Goal: Transaction & Acquisition: Purchase product/service

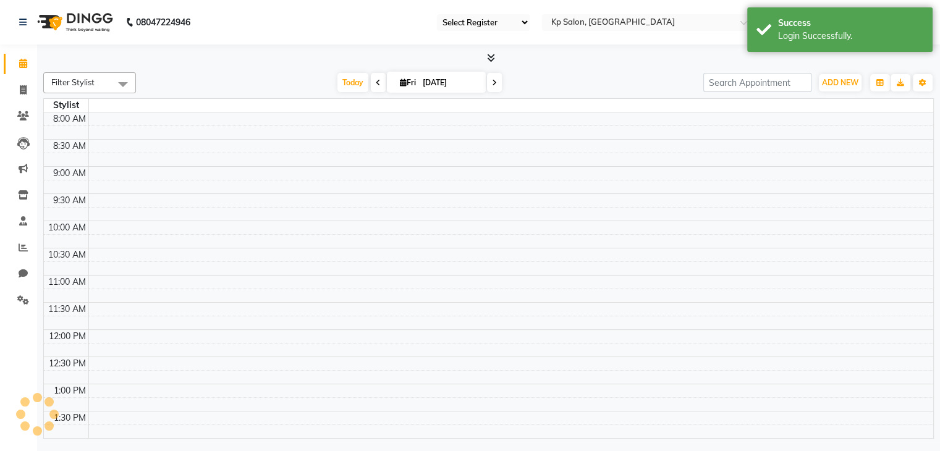
select select "15"
select select "en"
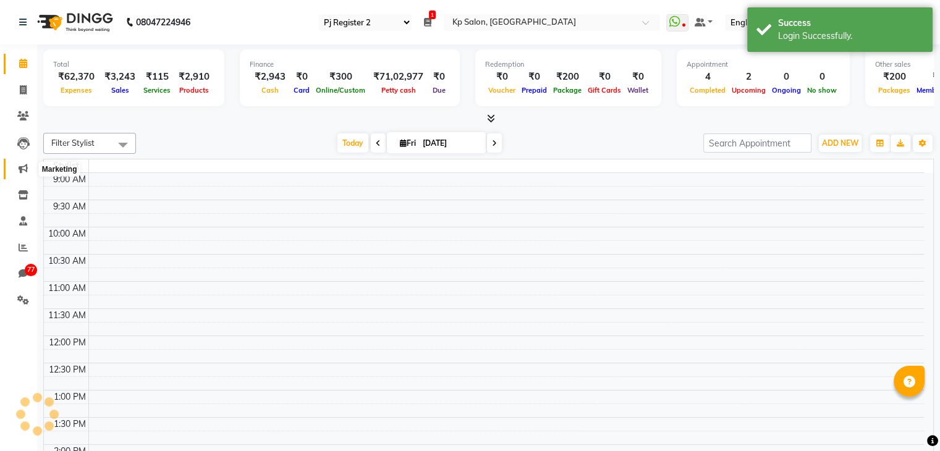
click at [19, 171] on icon at bounding box center [23, 168] width 9 height 9
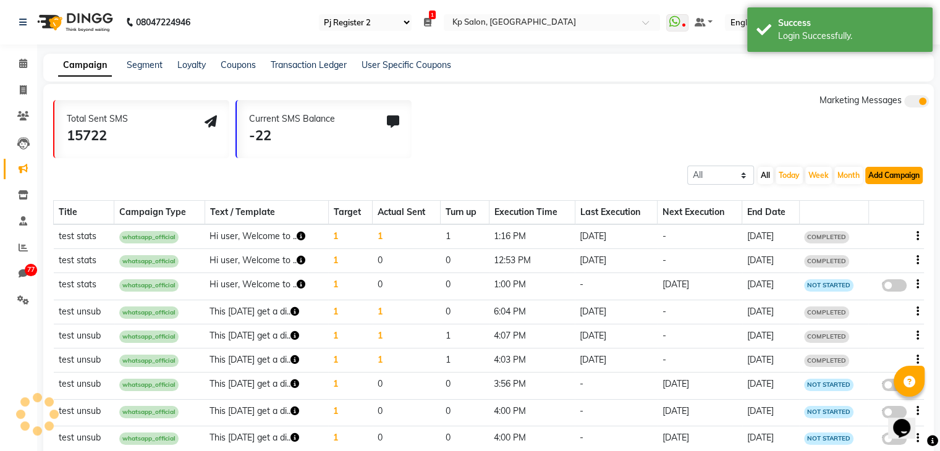
click at [877, 173] on button "Add Campaign" at bounding box center [894, 175] width 57 height 17
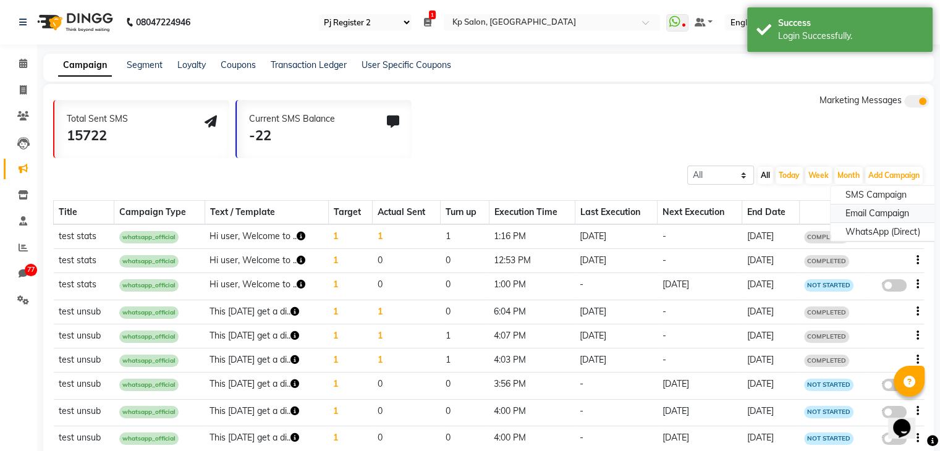
click at [851, 211] on div "Email Campaign" at bounding box center [883, 214] width 104 height 19
select select "2"
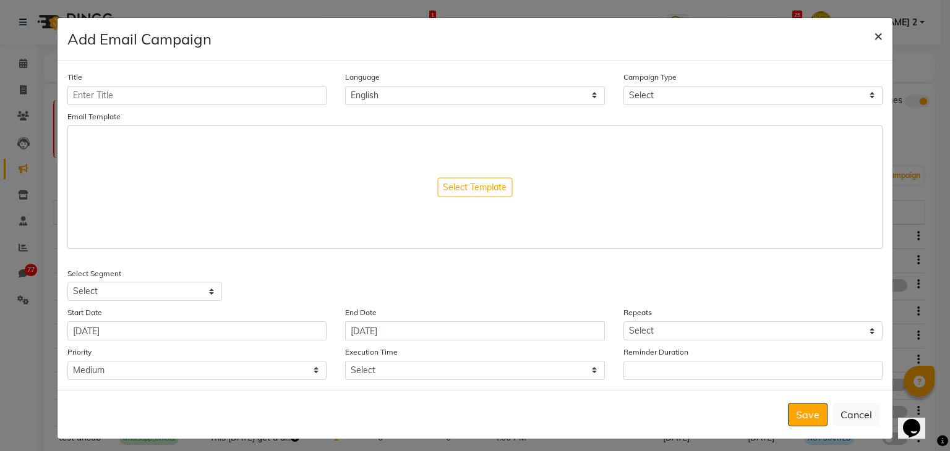
click at [874, 35] on span "×" at bounding box center [878, 35] width 9 height 19
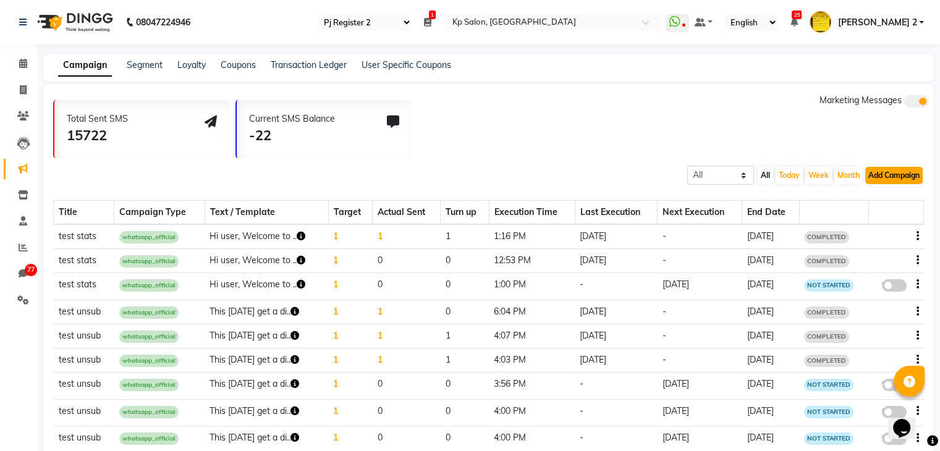
click at [889, 174] on button "Add Campaign" at bounding box center [894, 175] width 57 height 17
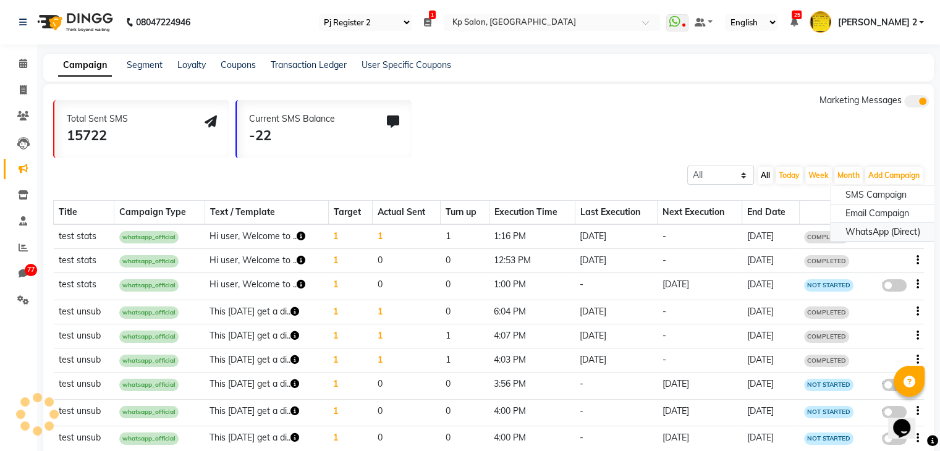
click at [868, 230] on div "WhatsApp (Direct)" at bounding box center [883, 232] width 104 height 19
select select "2"
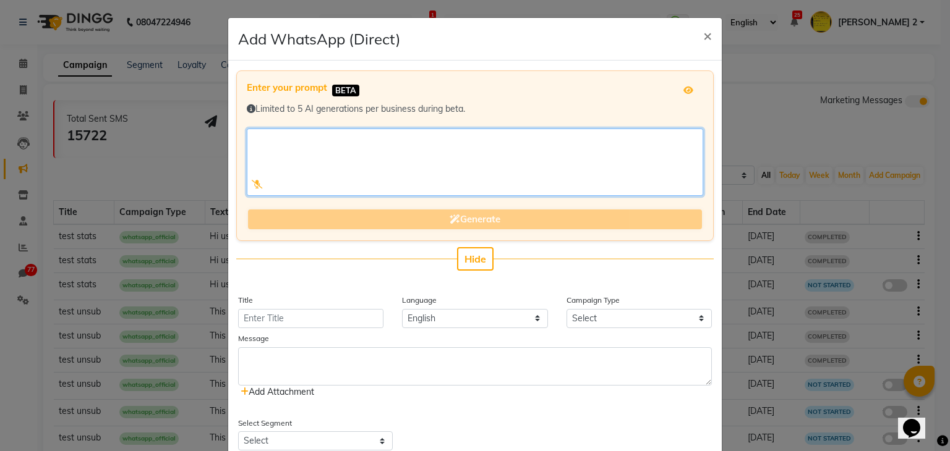
click at [467, 160] on textarea at bounding box center [475, 162] width 456 height 67
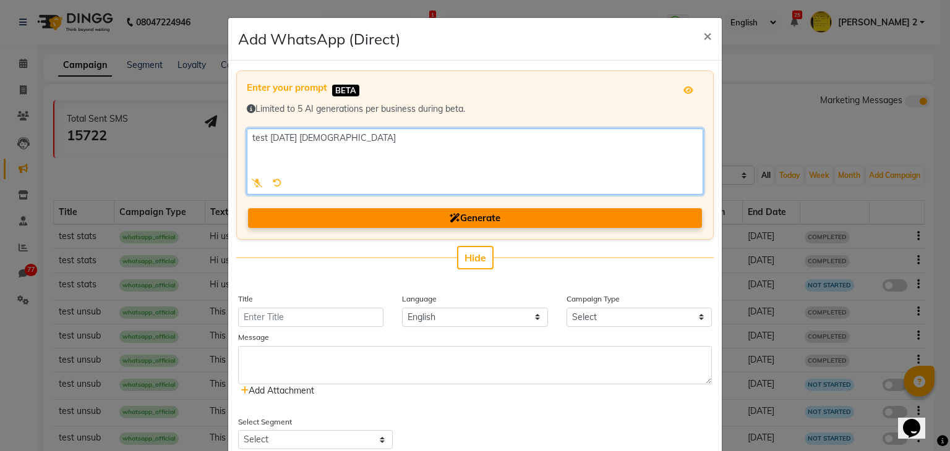
type textarea "test [DATE] [DEMOGRAPHIC_DATA]"
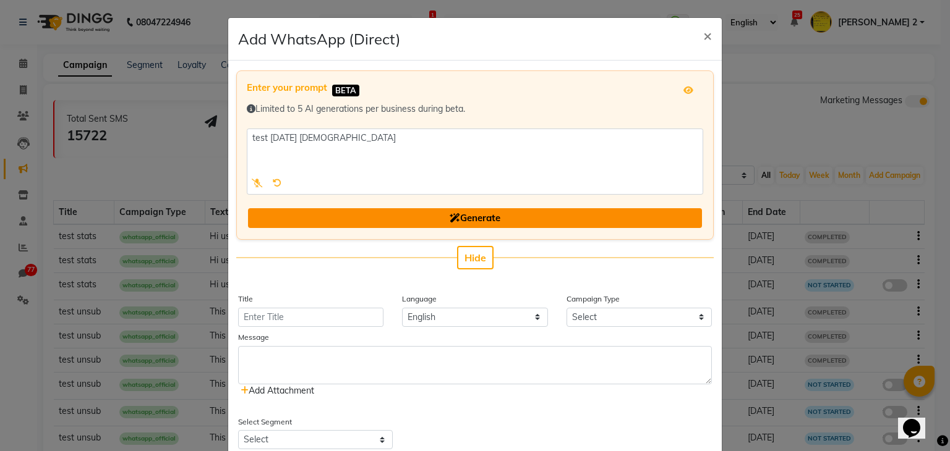
click at [456, 221] on span "Generate" at bounding box center [474, 218] width 51 height 12
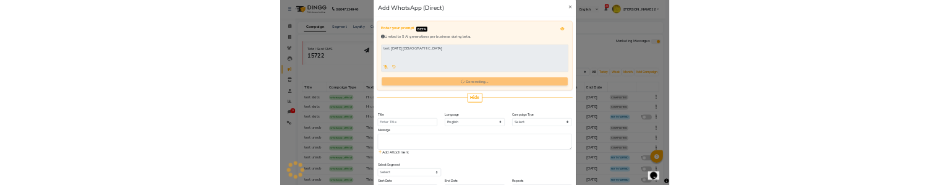
scroll to position [27, 0]
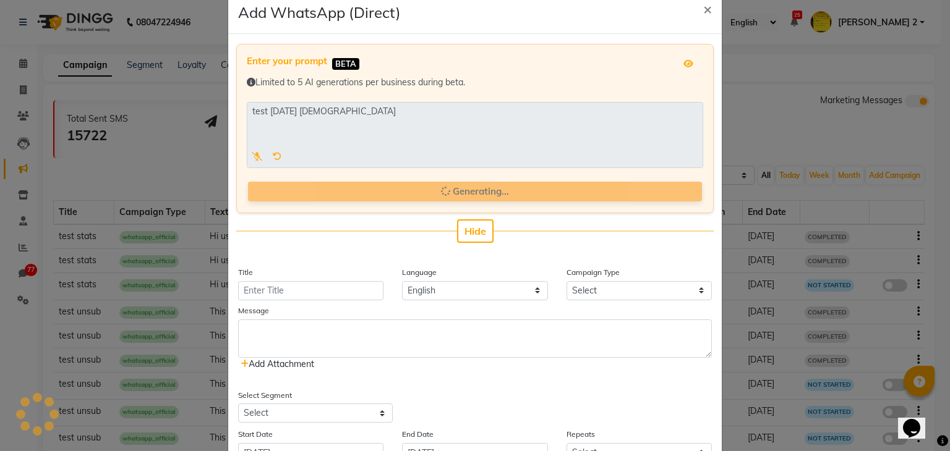
type input "[DATE] Test Campaign"
select select "3"
type textarea "Wishing you and your loved ones a very Happy [DATE]! May this festival of light…"
select select "427"
select select "2"
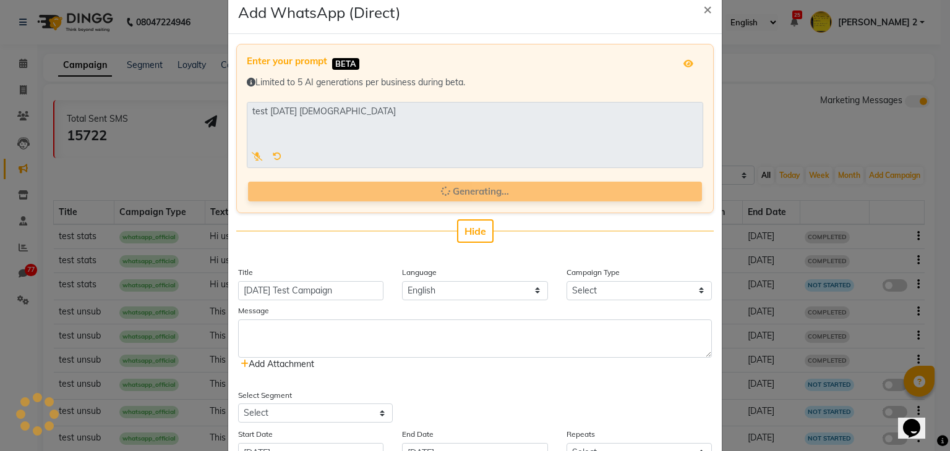
type input "10"
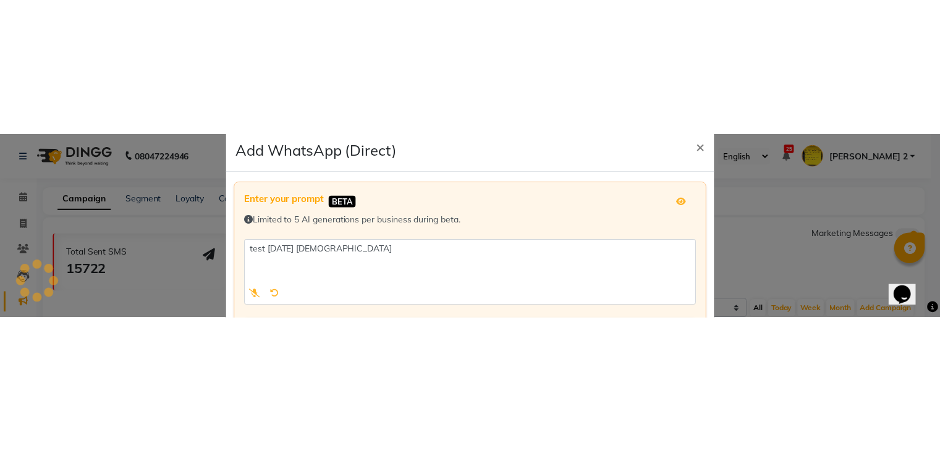
scroll to position [0, 0]
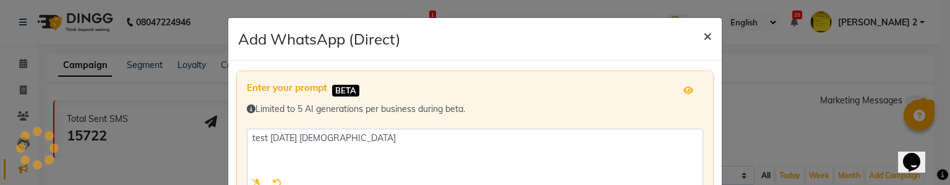
click at [703, 38] on span "×" at bounding box center [707, 35] width 9 height 19
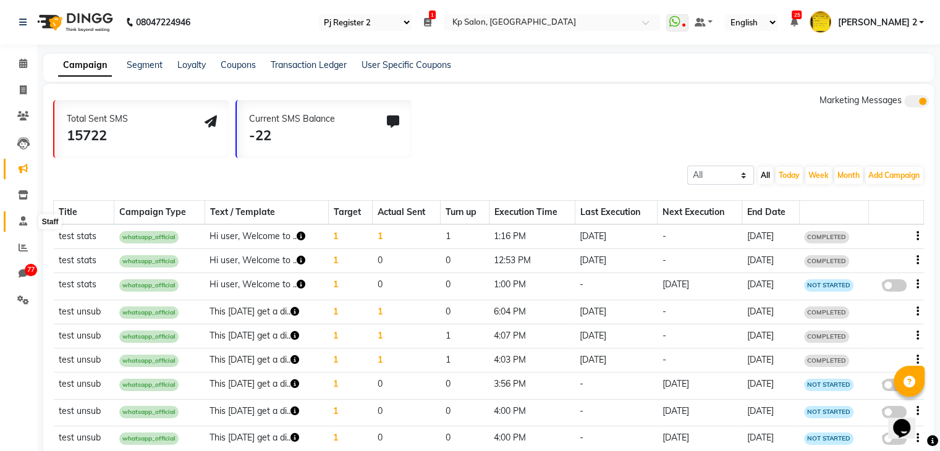
click at [20, 222] on icon at bounding box center [23, 220] width 8 height 9
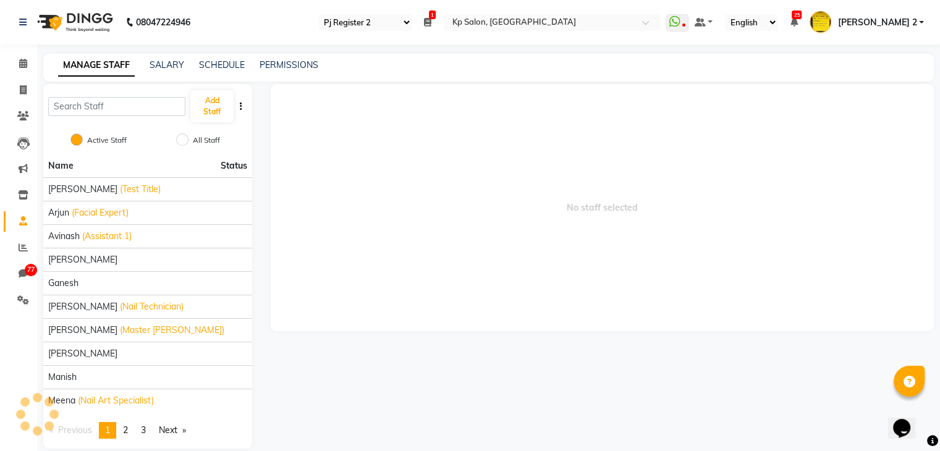
click at [896, 140] on span "No staff selected" at bounding box center [602, 207] width 663 height 247
click at [79, 258] on span "[PERSON_NAME]" at bounding box center [82, 259] width 69 height 13
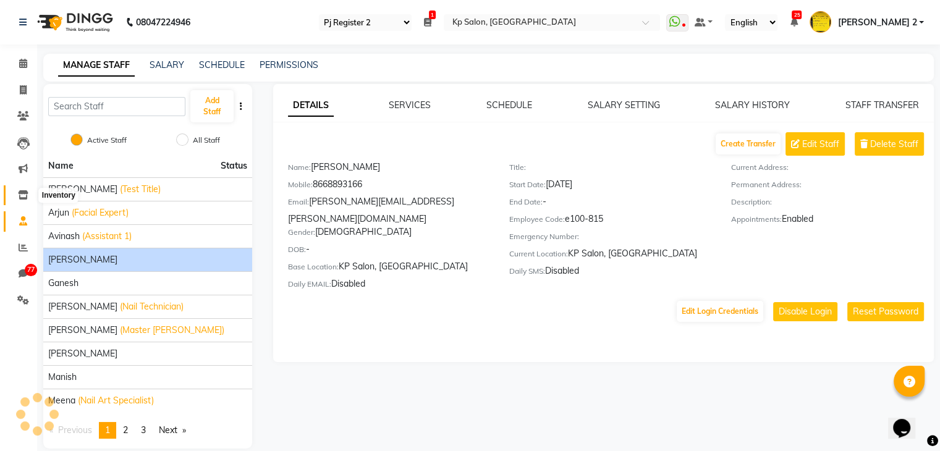
click at [19, 198] on icon at bounding box center [23, 194] width 11 height 9
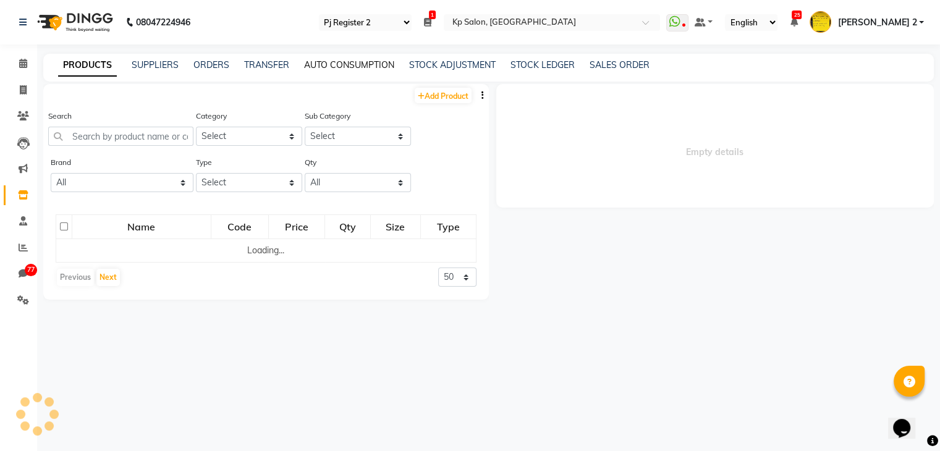
click at [318, 61] on link "AUTO CONSUMPTION" at bounding box center [349, 64] width 90 height 11
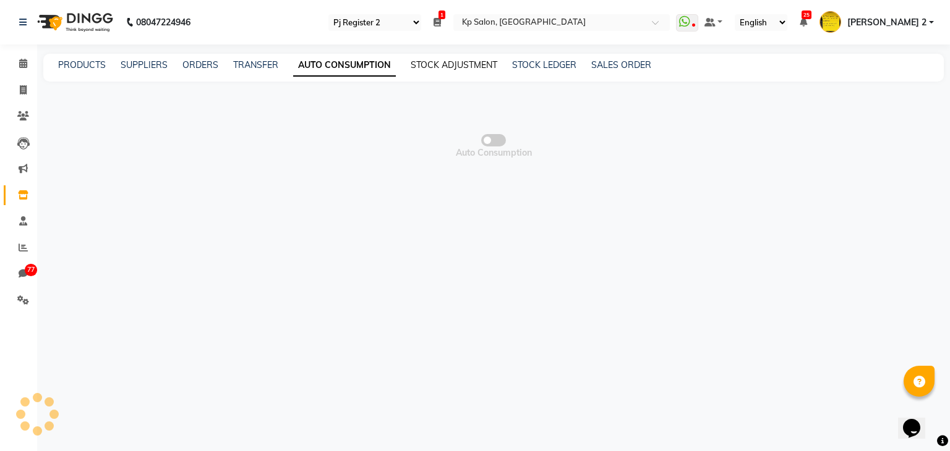
click at [411, 65] on link "STOCK ADJUSTMENT" at bounding box center [454, 64] width 87 height 11
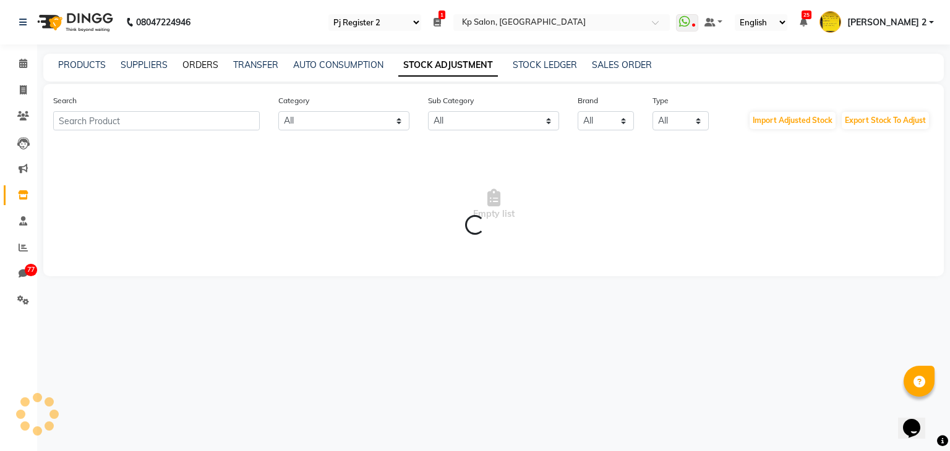
click at [192, 67] on link "ORDERS" at bounding box center [200, 64] width 36 height 11
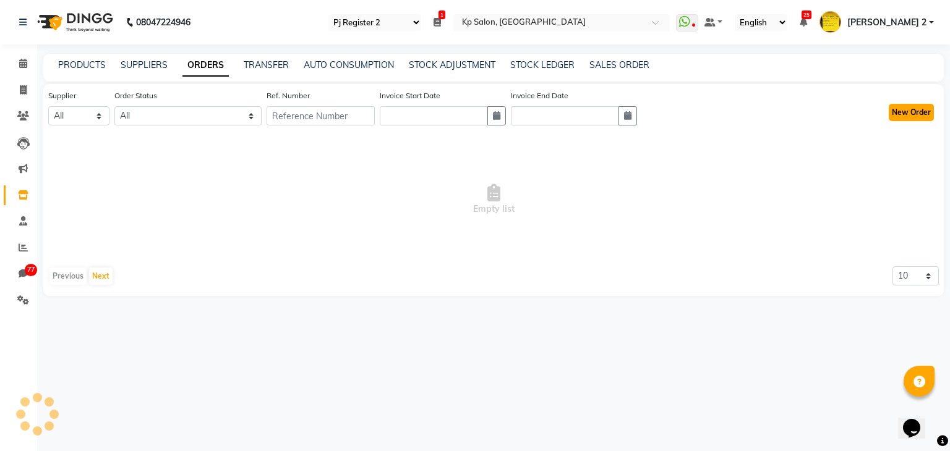
click at [908, 111] on button "New Order" at bounding box center [910, 112] width 45 height 17
select select "true"
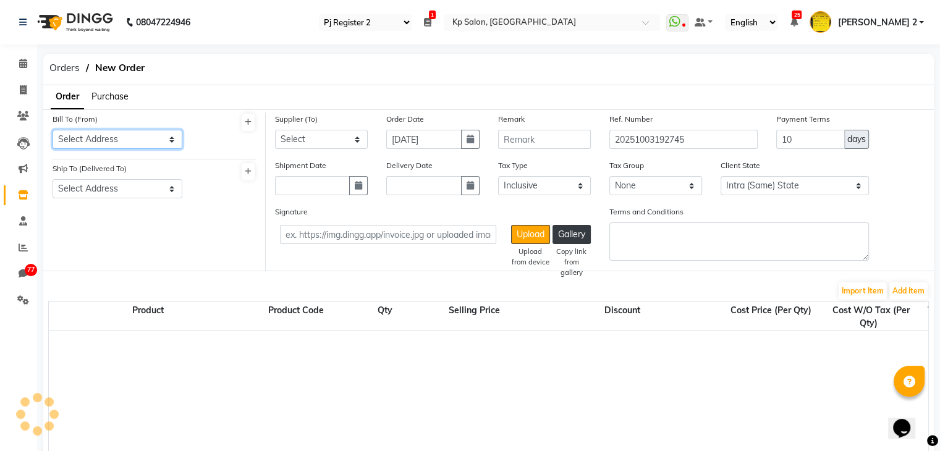
click at [143, 144] on select "Select Address [STREET_ADDRESS] Phone number: [PHONE_NUMBER] [STREET_ADDRESS][P…" at bounding box center [118, 139] width 130 height 19
click at [90, 88] on ul "Order Purchase" at bounding box center [85, 97] width 85 height 24
click at [109, 95] on span "Purchase" at bounding box center [109, 96] width 37 height 11
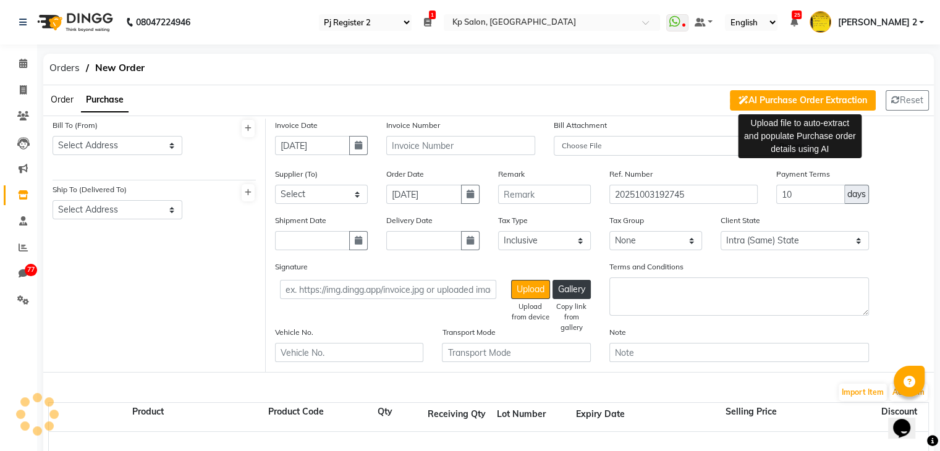
click at [762, 101] on button "AI Purchase Order Extraction" at bounding box center [803, 100] width 146 height 20
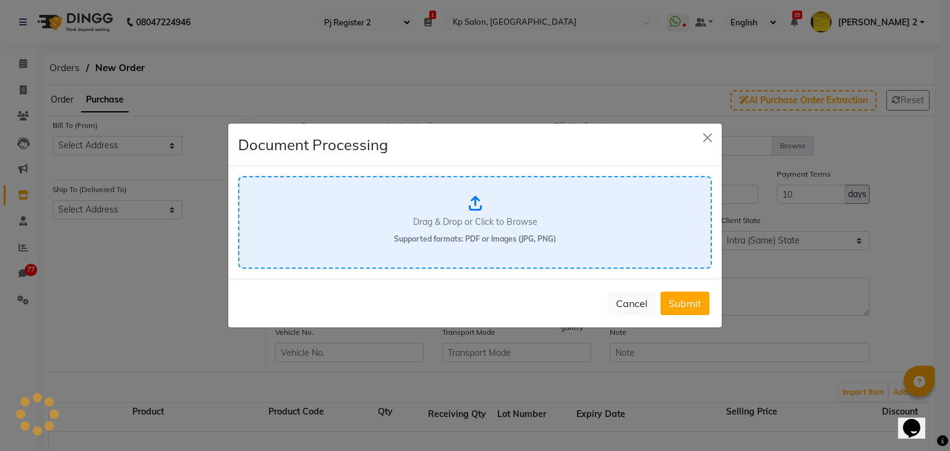
click at [498, 210] on div "Drag & Drop or Click to Browse Supported formats: PDF or Images (JPG, PNG)" at bounding box center [475, 222] width 474 height 93
select select "2718"
